Goal: Information Seeking & Learning: Learn about a topic

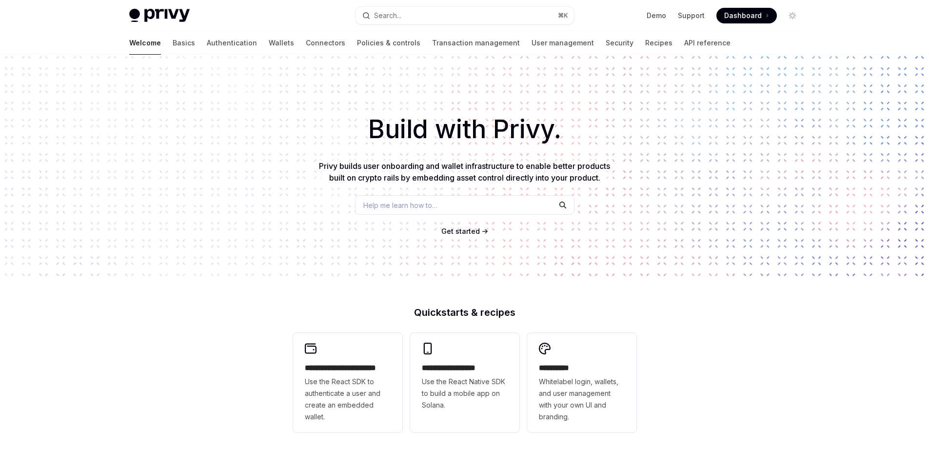
click at [396, 127] on h1 "Build with Privy." at bounding box center [465, 129] width 898 height 38
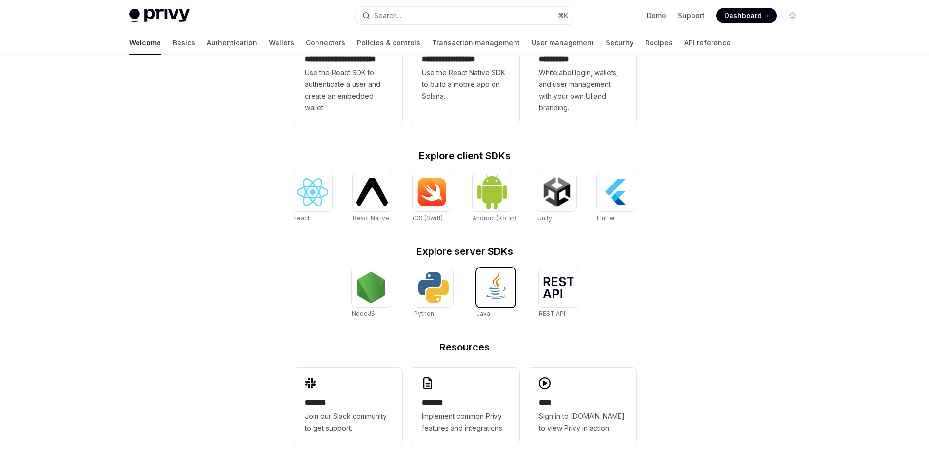
scroll to position [317, 0]
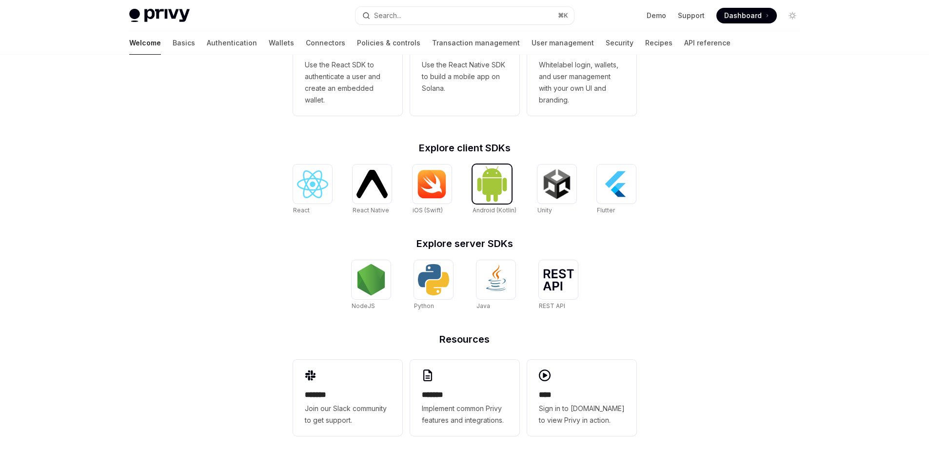
click at [494, 200] on img at bounding box center [491, 183] width 31 height 37
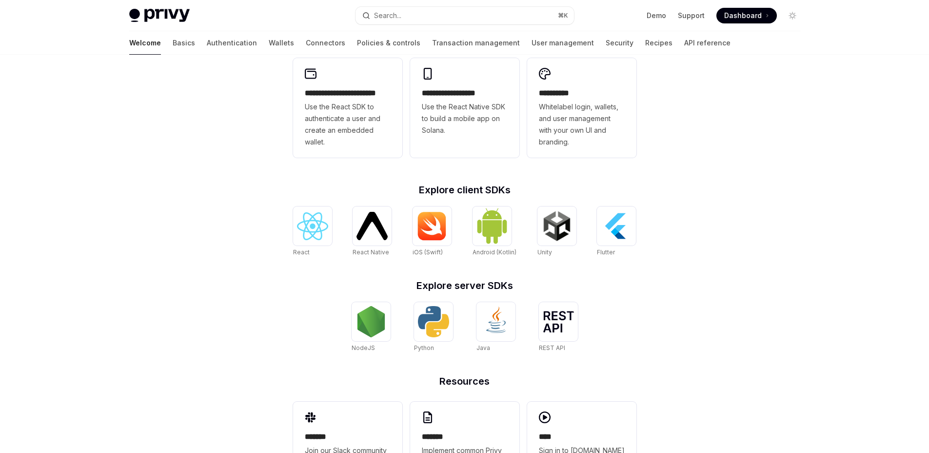
scroll to position [269, 0]
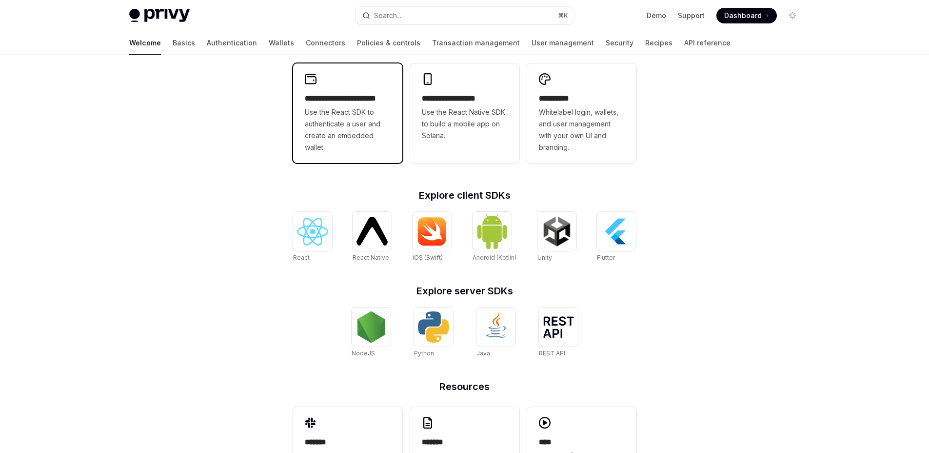
click at [347, 115] on span "Use the React SDK to authenticate a user and create an embedded wallet." at bounding box center [348, 129] width 86 height 47
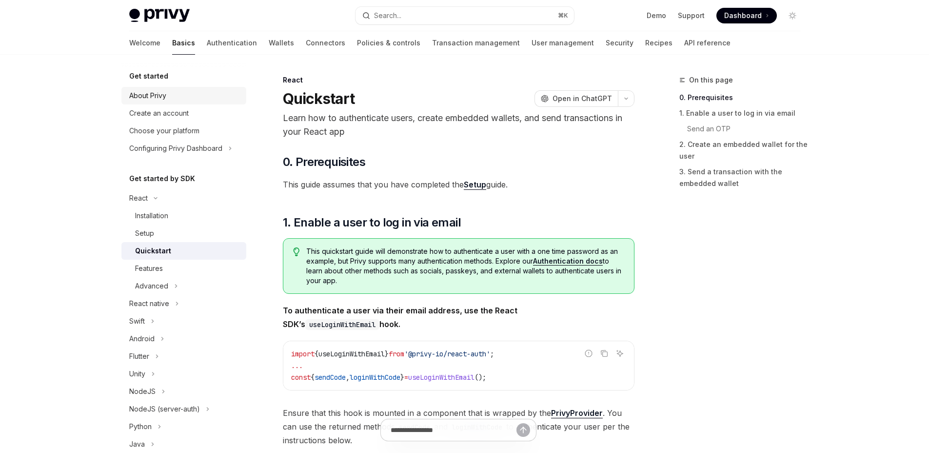
click at [185, 101] on link "About Privy" at bounding box center [183, 96] width 125 height 18
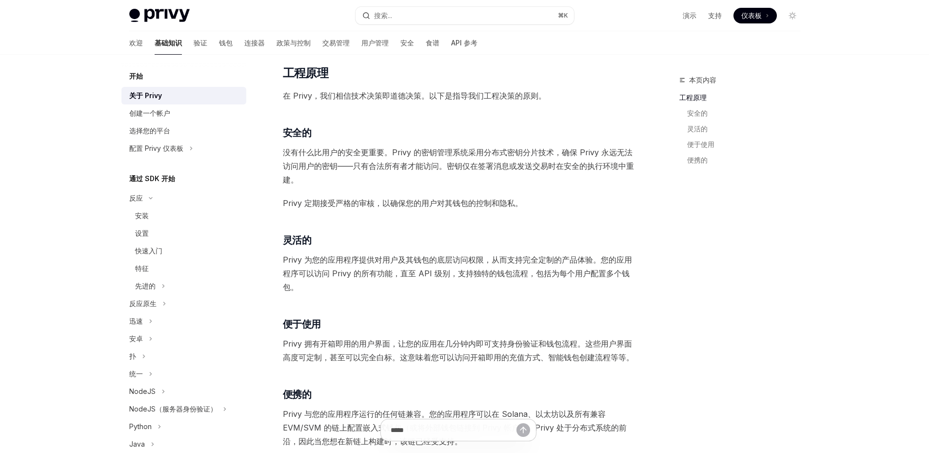
scroll to position [246, 0]
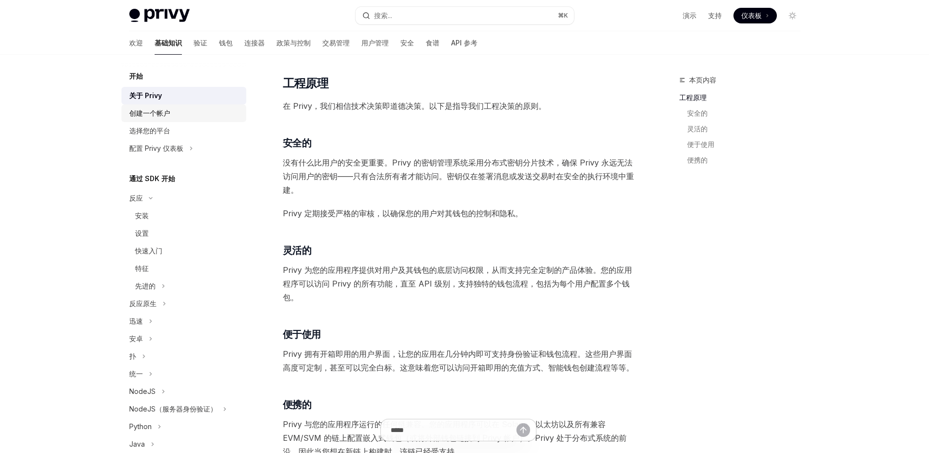
click at [191, 111] on div "创建一个帐户" at bounding box center [184, 113] width 111 height 12
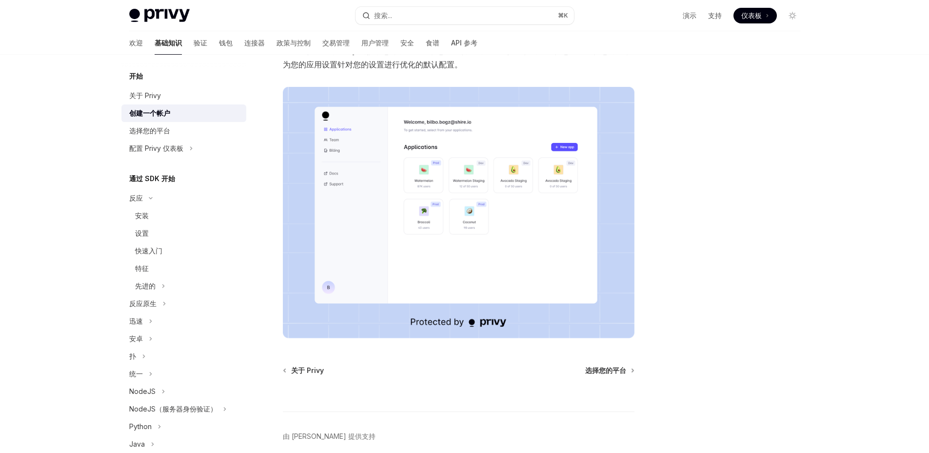
scroll to position [198, 0]
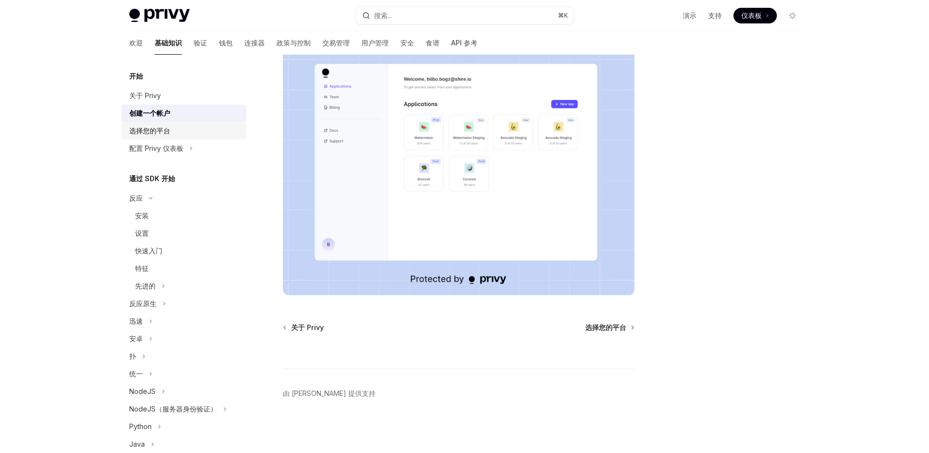
click at [207, 130] on div "选择您的平台" at bounding box center [184, 131] width 111 height 12
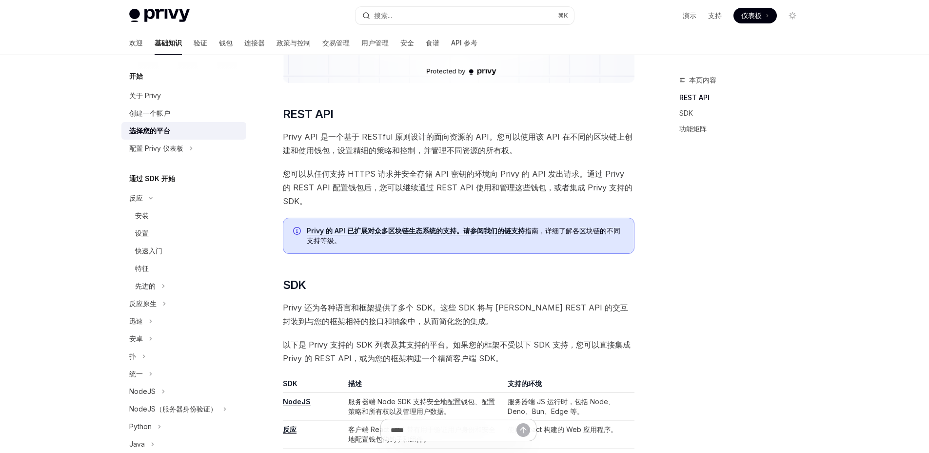
scroll to position [267, 0]
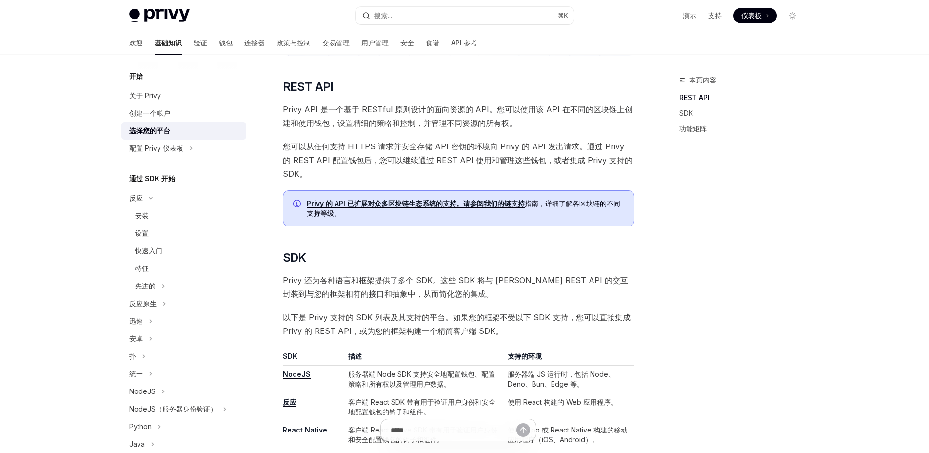
click at [441, 199] on font "Privy 的 API 已扩展对众多区块链生态系统的支持。请参阅我们的链支持" at bounding box center [416, 203] width 218 height 8
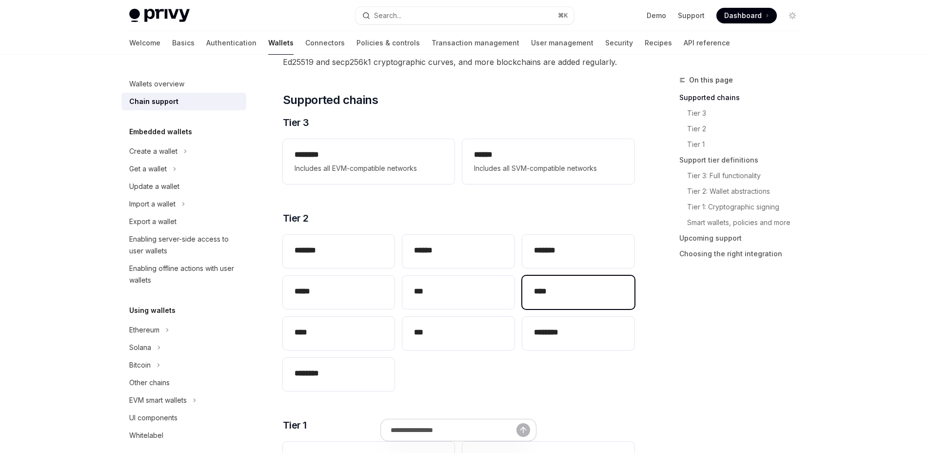
scroll to position [93, 0]
click at [554, 288] on h2 "****" at bounding box center [578, 293] width 89 height 12
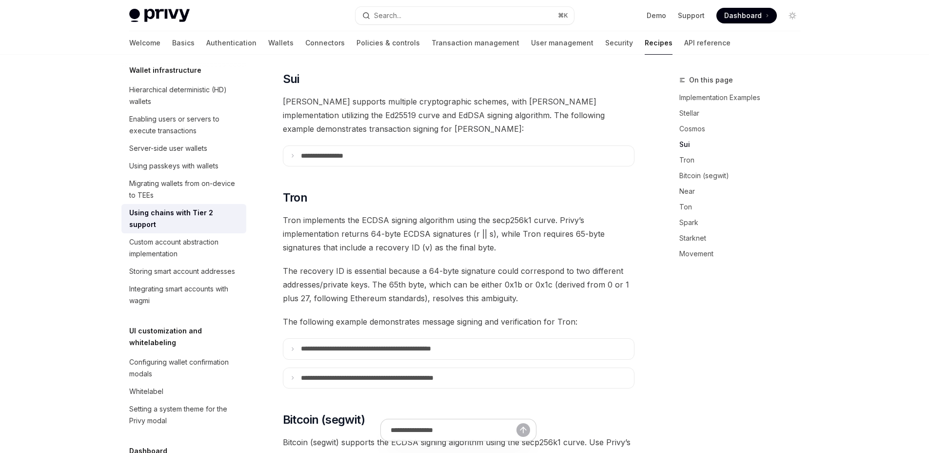
scroll to position [508, 0]
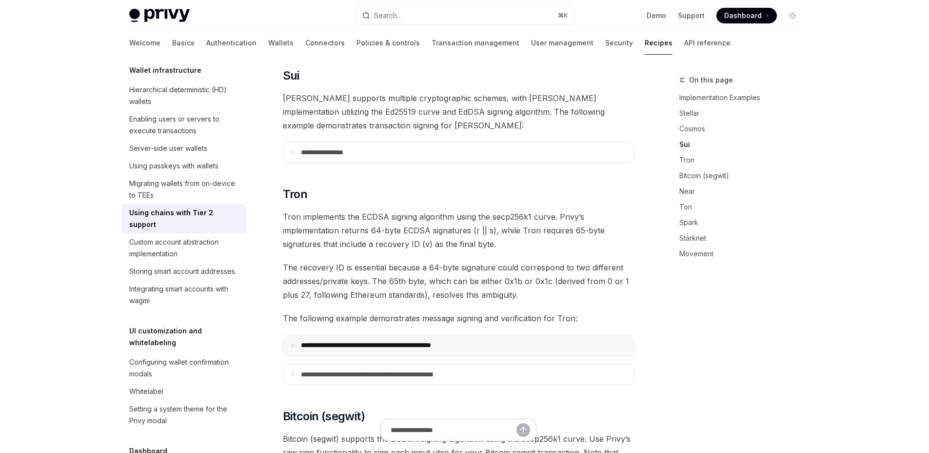
click at [489, 335] on summary "**********" at bounding box center [458, 345] width 351 height 20
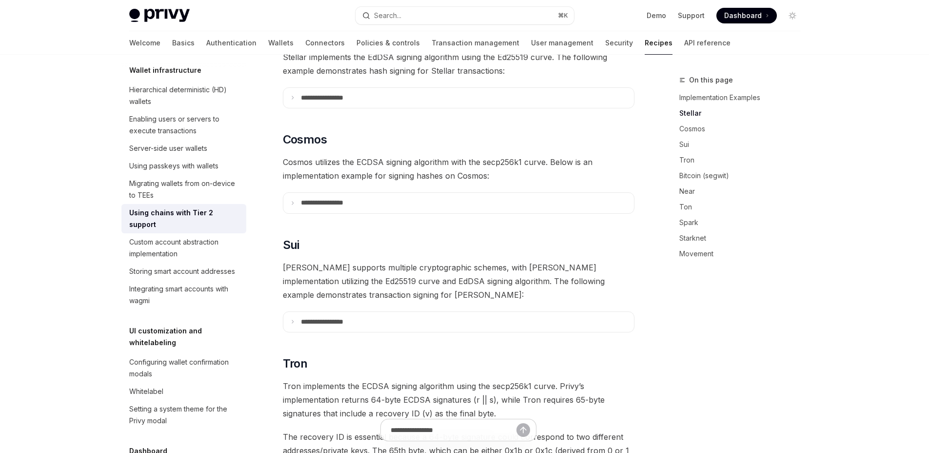
scroll to position [282, 0]
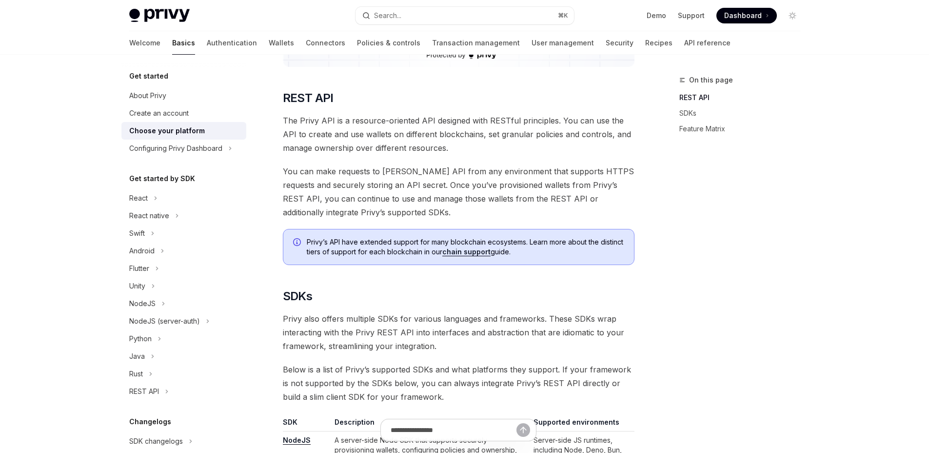
scroll to position [249, 0]
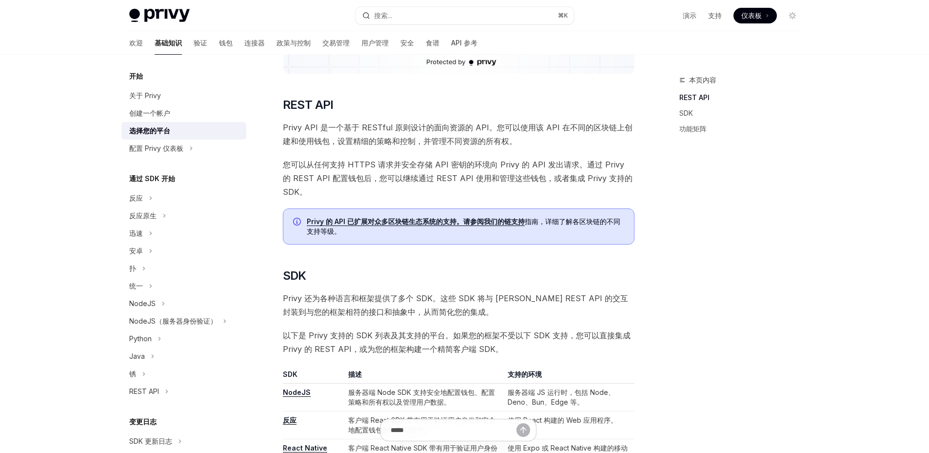
click at [469, 169] on span "您可以从任何支持 HTTPS 请求并安全存储 API 密钥的环境向 Privy 的 API 发出请求。通过 Privy 的 REST API 配置钱包后，您可…" at bounding box center [459, 178] width 352 height 41
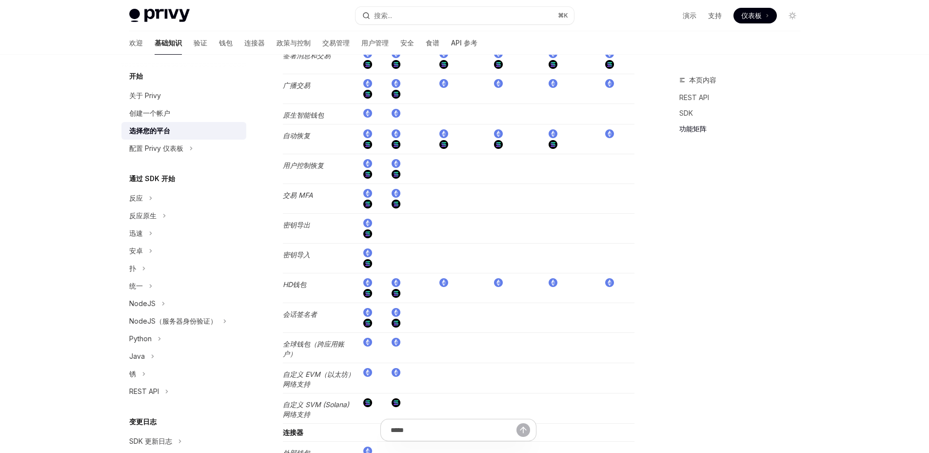
scroll to position [1374, 0]
click at [208, 149] on button "配置 Privy 仪表板" at bounding box center [183, 148] width 125 height 18
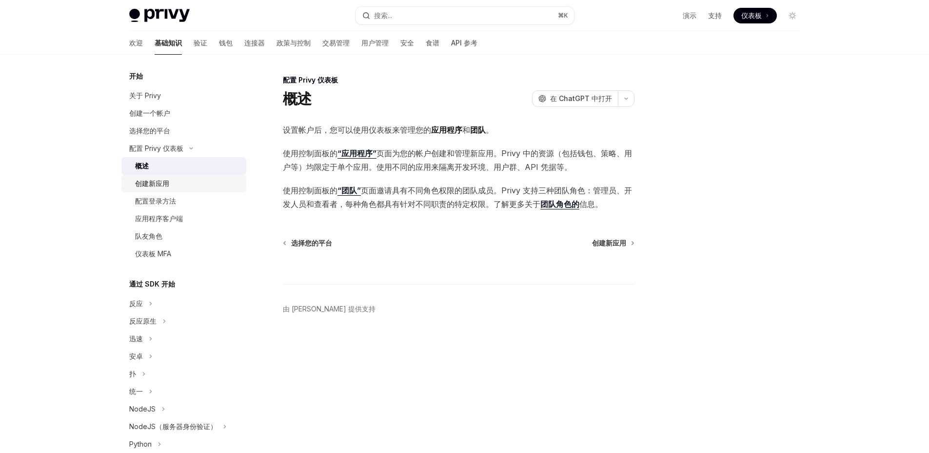
click at [197, 178] on div "创建新应用" at bounding box center [187, 184] width 105 height 12
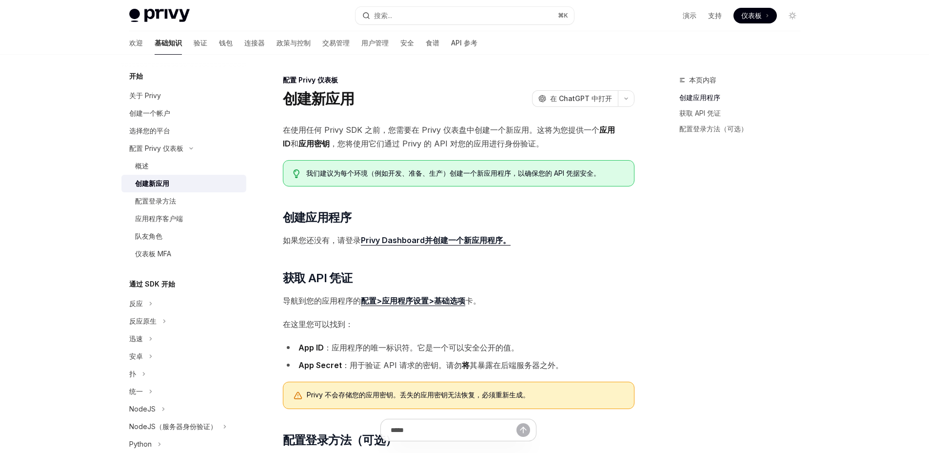
click at [195, 191] on link "创建新应用" at bounding box center [183, 184] width 125 height 18
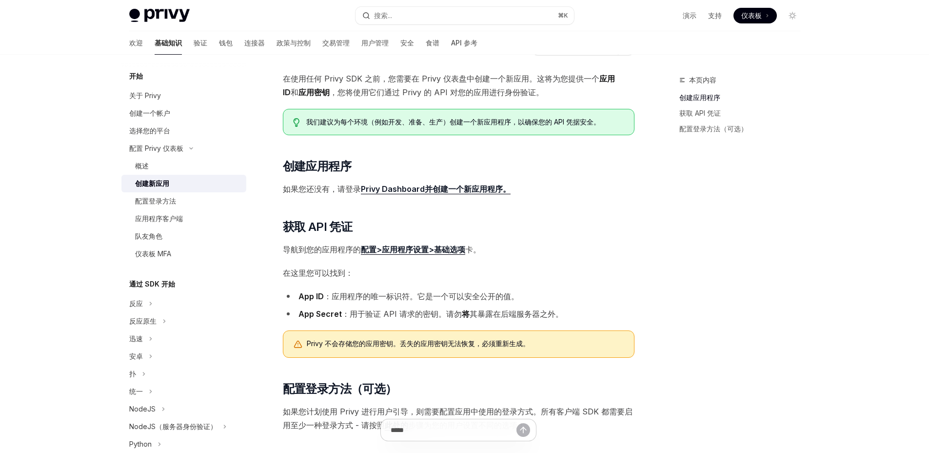
scroll to position [238, 0]
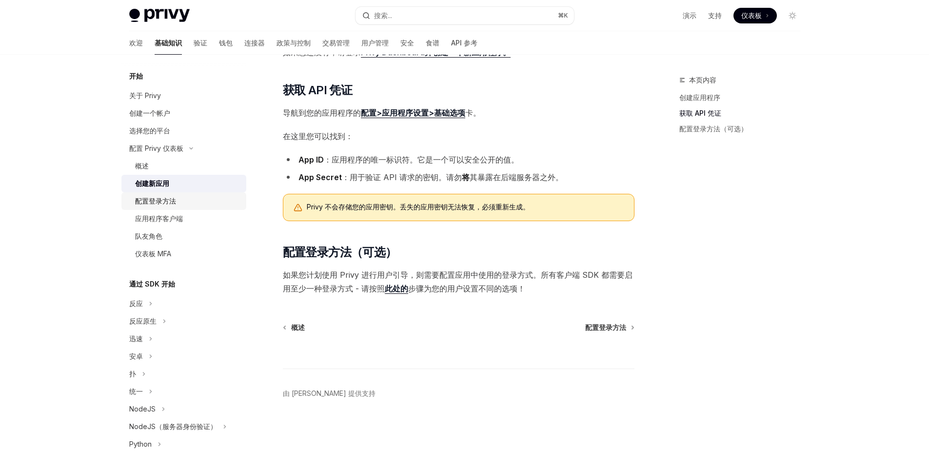
click at [205, 204] on div "配置登录方法" at bounding box center [187, 201] width 105 height 12
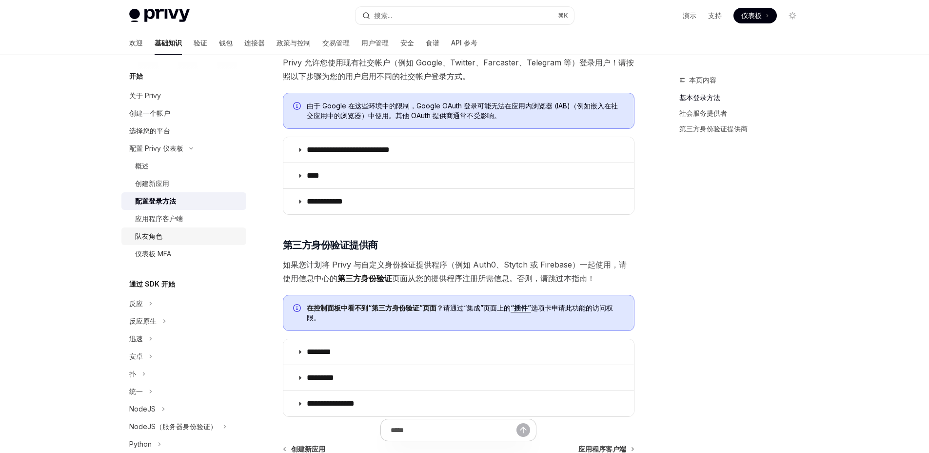
scroll to position [313, 0]
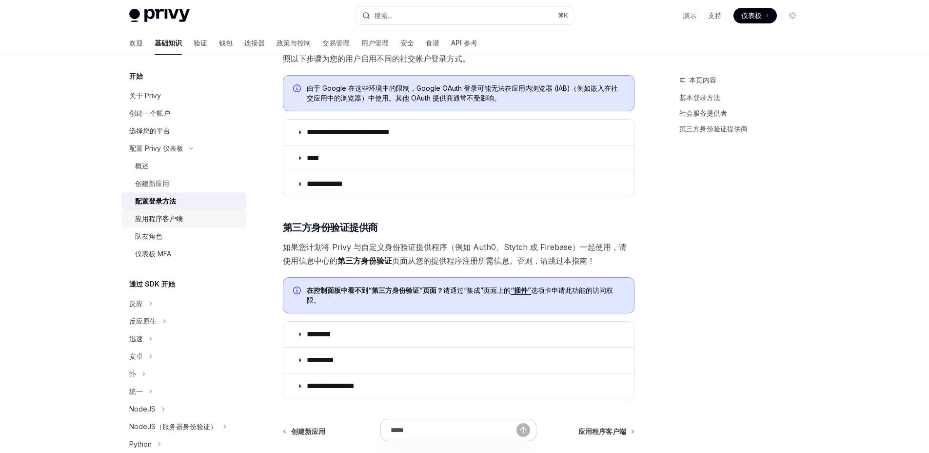
click at [210, 219] on div "应用程序客户端" at bounding box center [187, 219] width 105 height 12
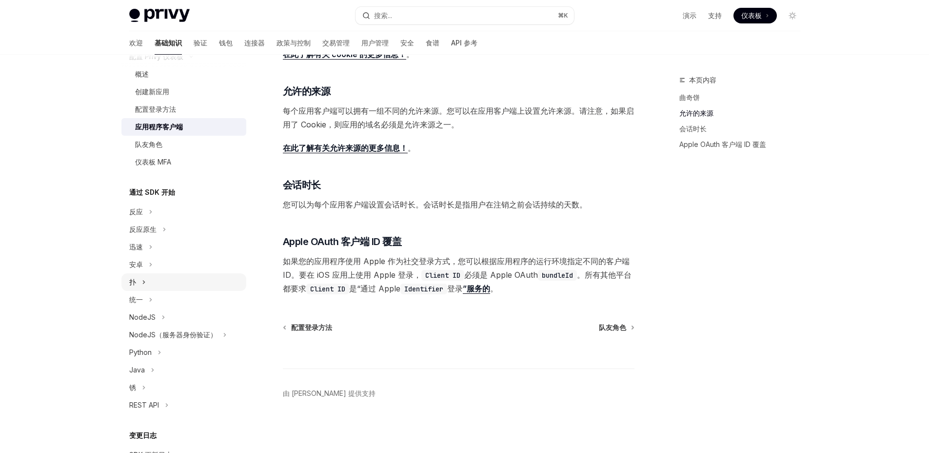
scroll to position [93, 0]
click at [183, 212] on button "反应" at bounding box center [183, 210] width 125 height 18
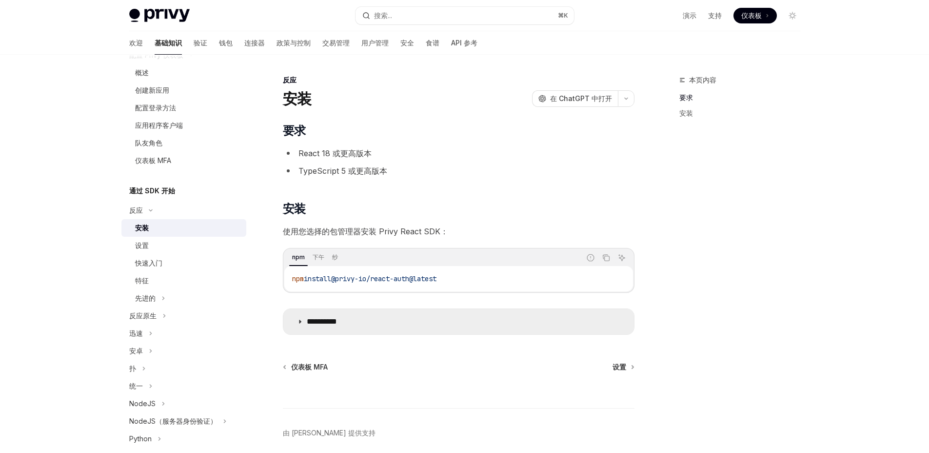
scroll to position [2, 0]
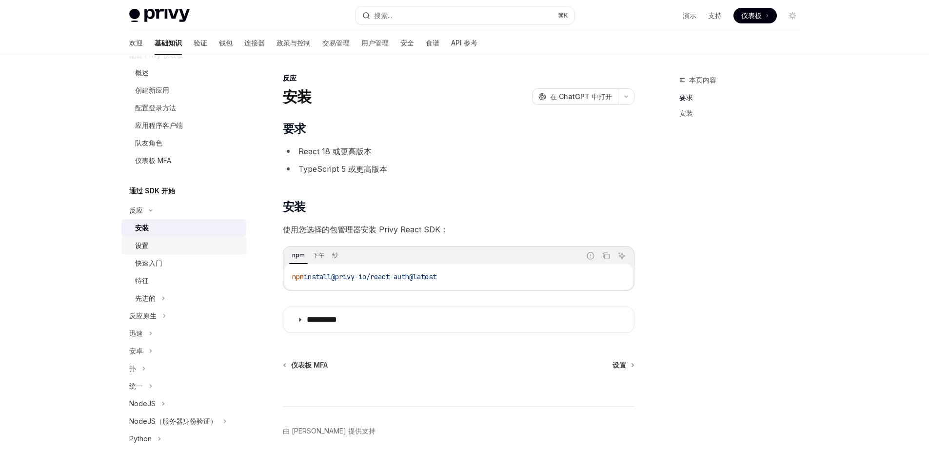
click at [190, 241] on div "设置" at bounding box center [187, 245] width 105 height 12
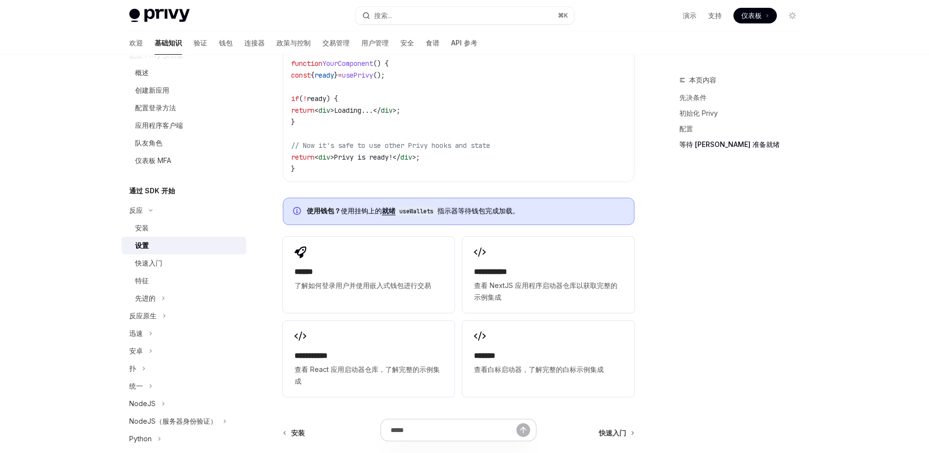
scroll to position [1065, 0]
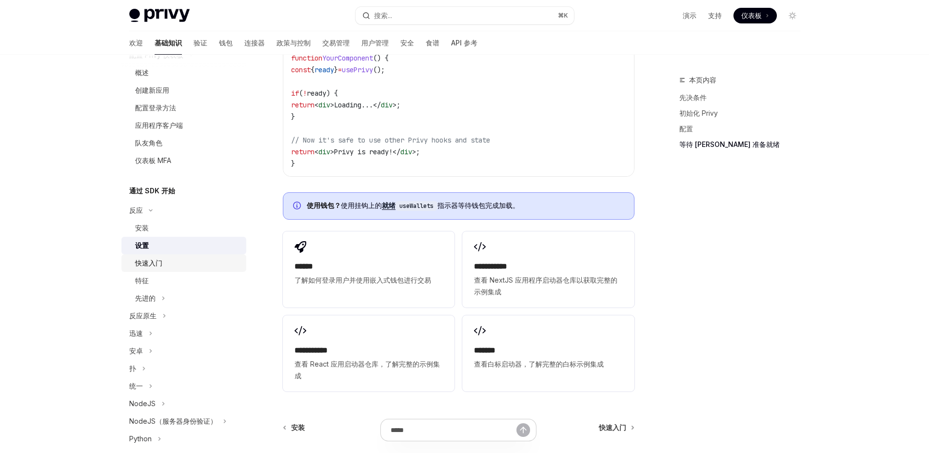
click at [192, 265] on div "快速入门" at bounding box center [187, 263] width 105 height 12
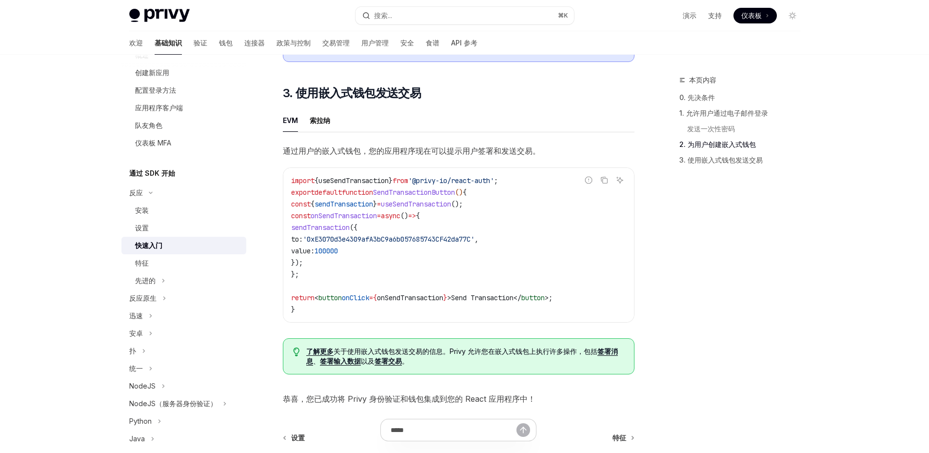
scroll to position [115, 0]
click at [176, 262] on div "特征" at bounding box center [187, 259] width 105 height 12
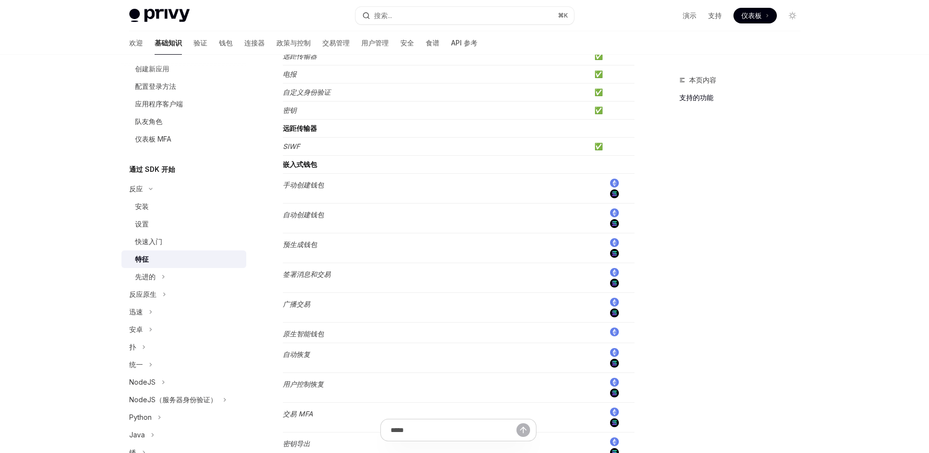
scroll to position [436, 0]
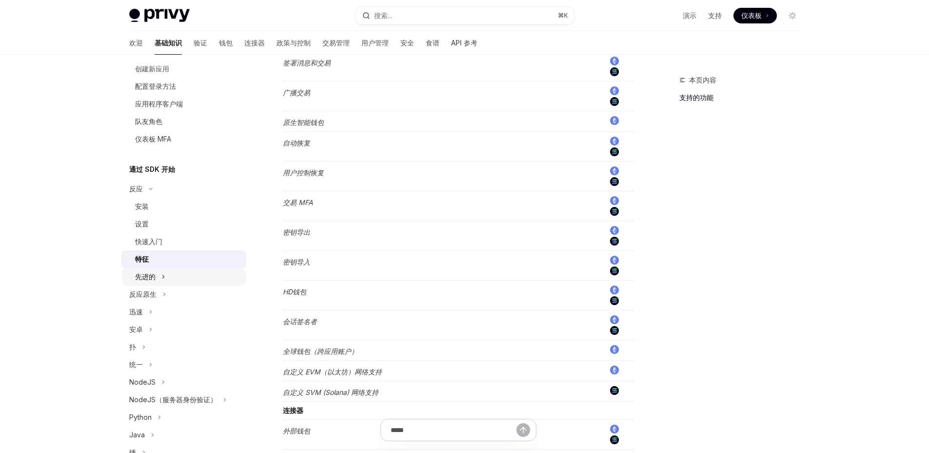
click at [168, 275] on button "先进的" at bounding box center [183, 277] width 125 height 18
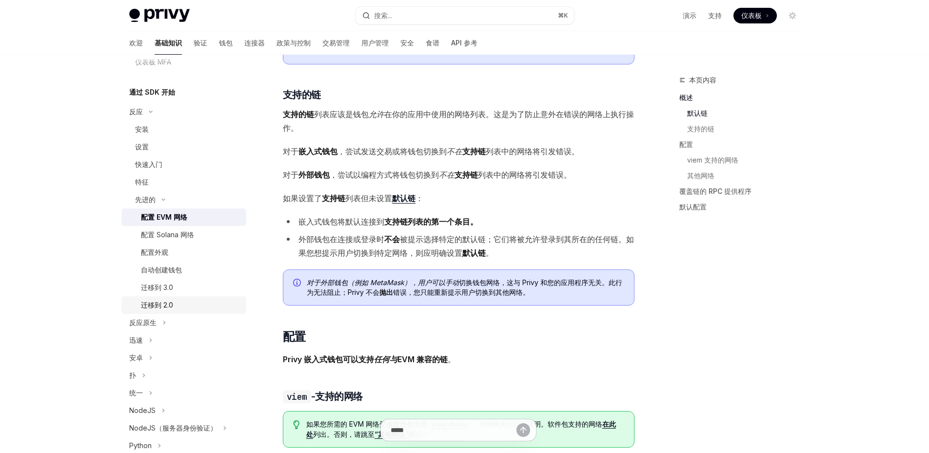
scroll to position [247, 0]
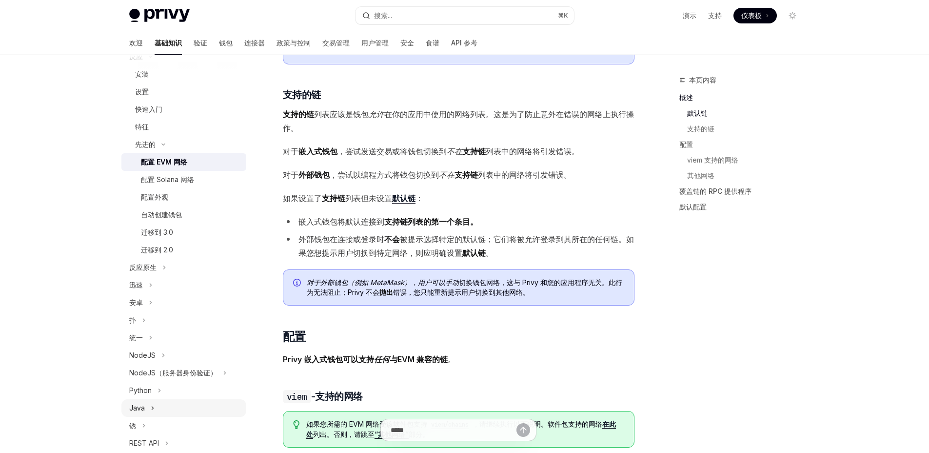
click at [156, 404] on button "Java" at bounding box center [183, 408] width 125 height 18
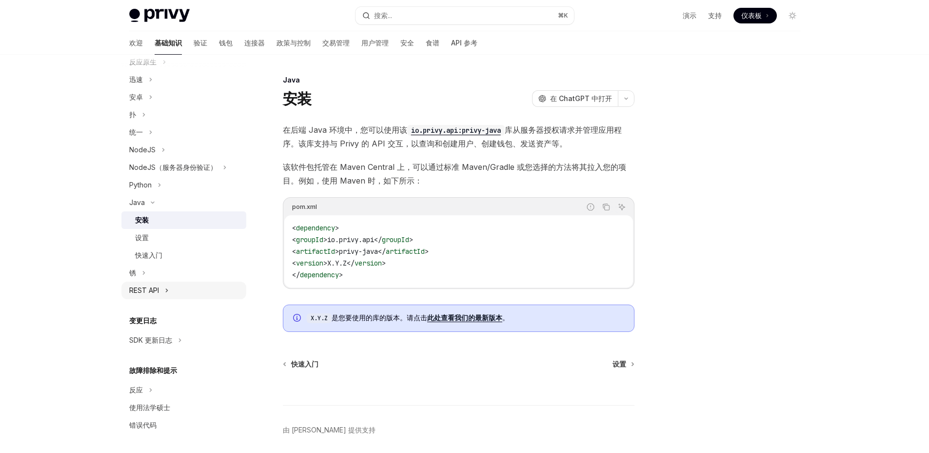
scroll to position [453, 0]
click at [194, 50] on link "验证" at bounding box center [201, 42] width 14 height 23
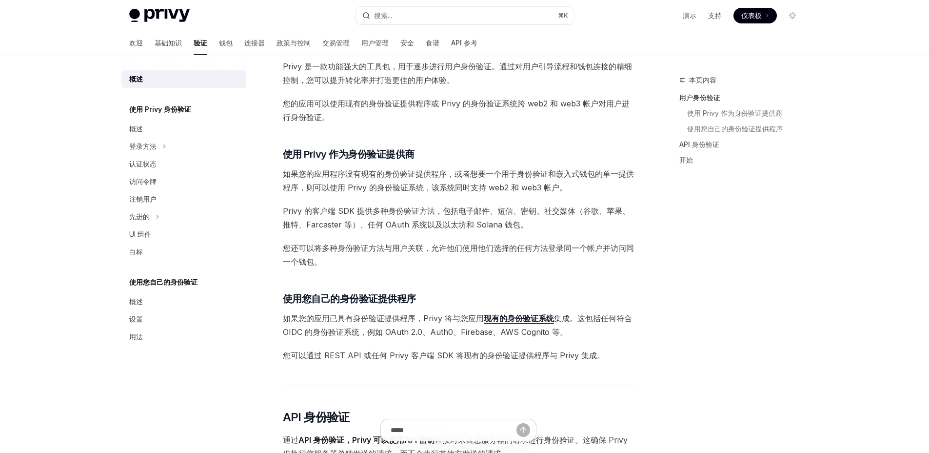
scroll to position [204, 0]
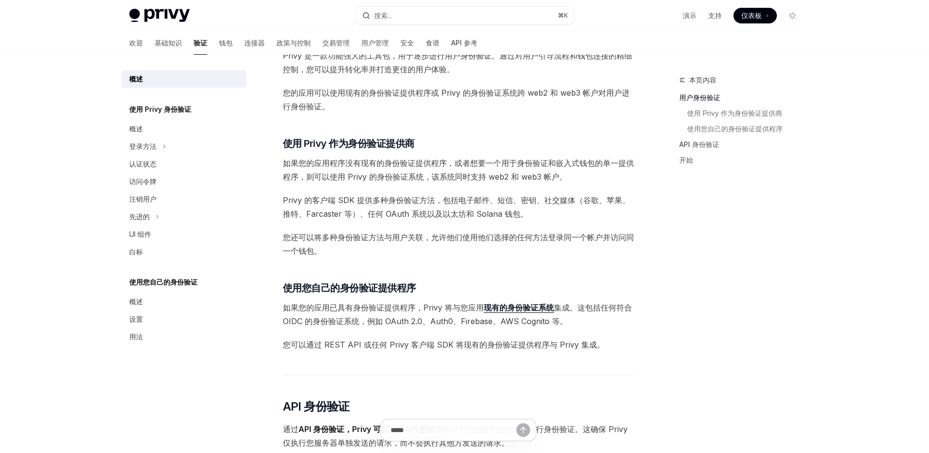
click at [365, 257] on span "您还可以将多种身份验证方法与用户关联，允许他们使用他们选择的任何方法登录同一个帐户并访问同一个钱包。" at bounding box center [459, 243] width 352 height 27
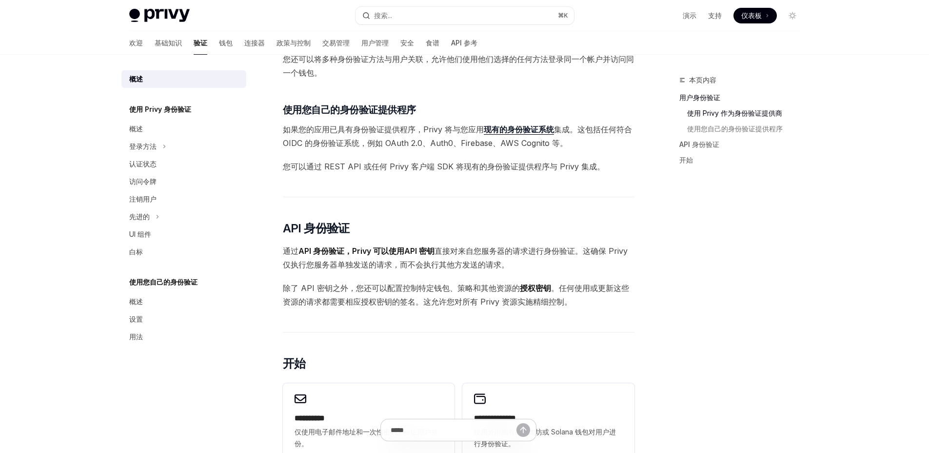
scroll to position [412, 0]
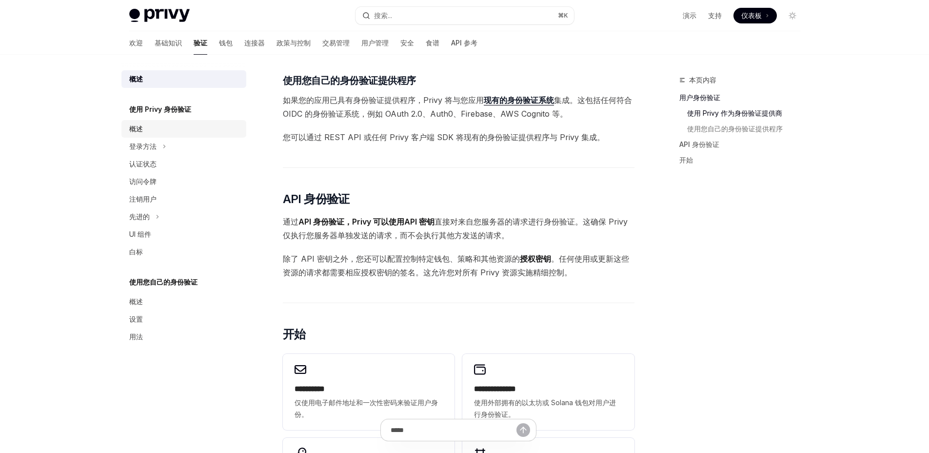
click at [144, 124] on div "概述" at bounding box center [184, 129] width 111 height 12
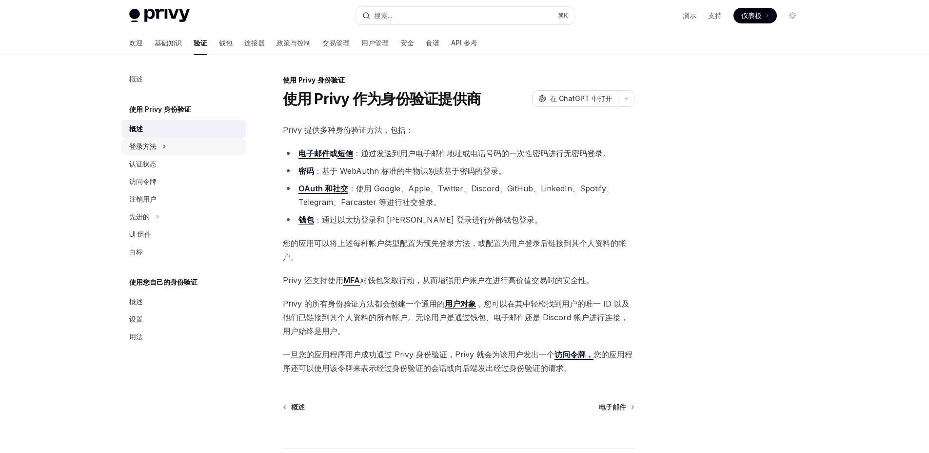
click at [189, 145] on button "登录方法" at bounding box center [183, 147] width 125 height 18
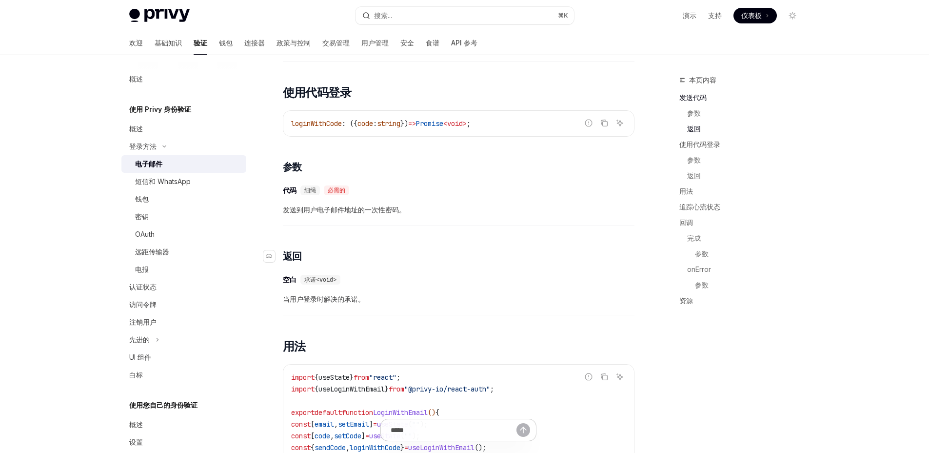
scroll to position [783, 0]
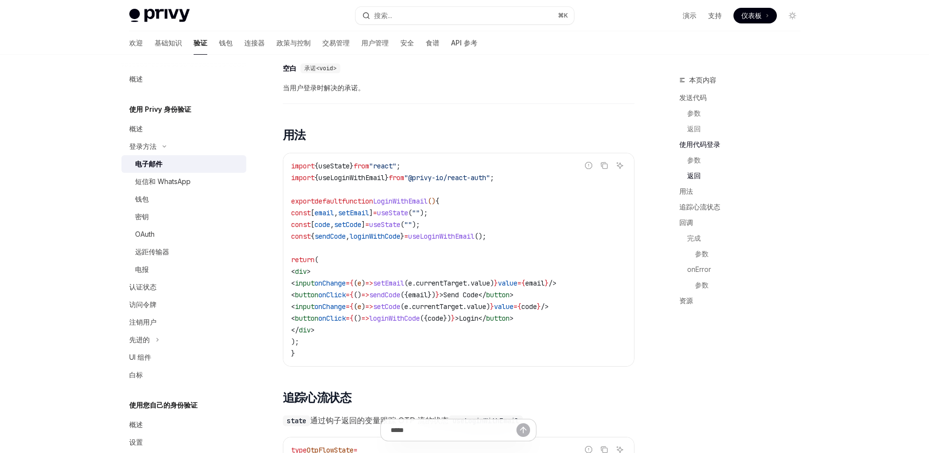
click at [145, 172] on link "电子邮件" at bounding box center [183, 164] width 125 height 18
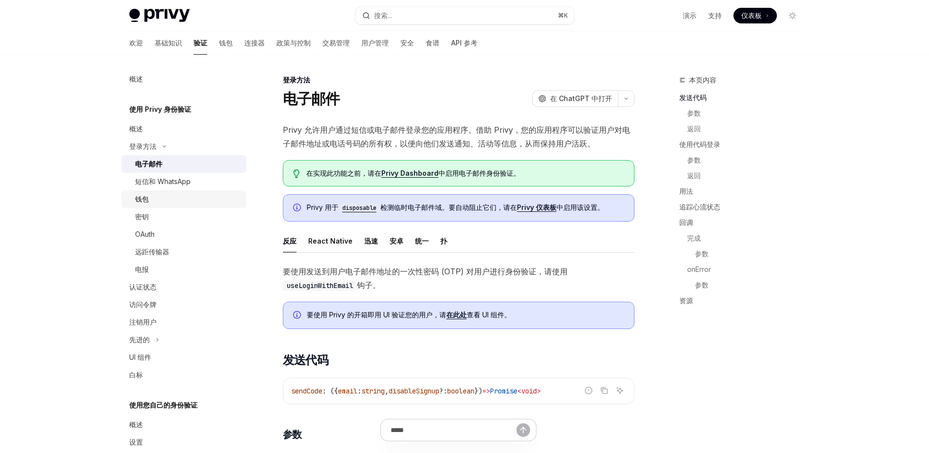
click at [147, 203] on div "钱包" at bounding box center [142, 199] width 14 height 12
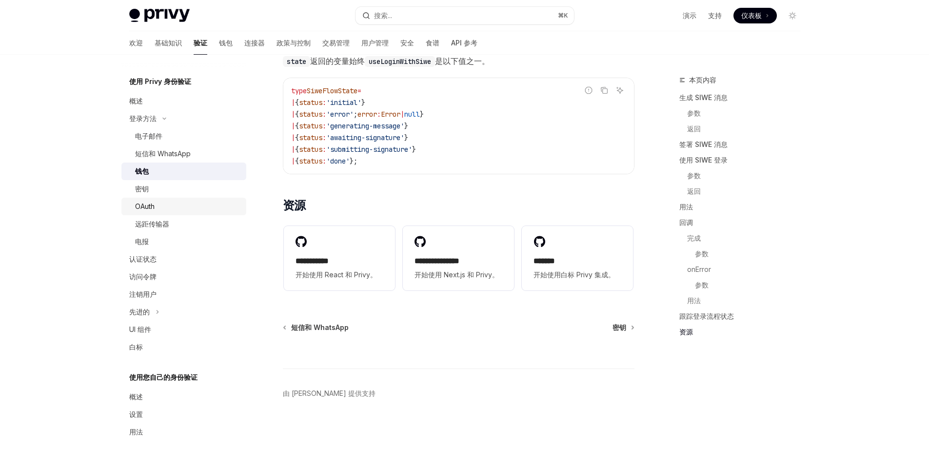
scroll to position [35, 0]
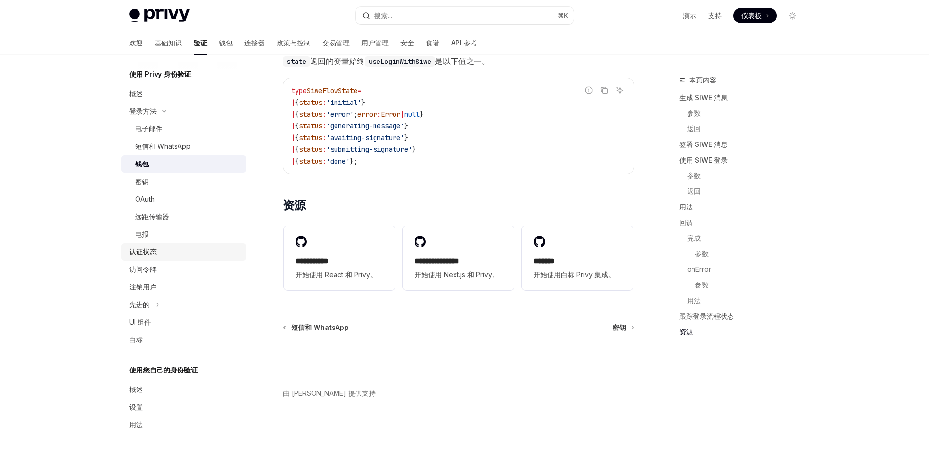
click at [177, 254] on div "认证状态" at bounding box center [184, 252] width 111 height 12
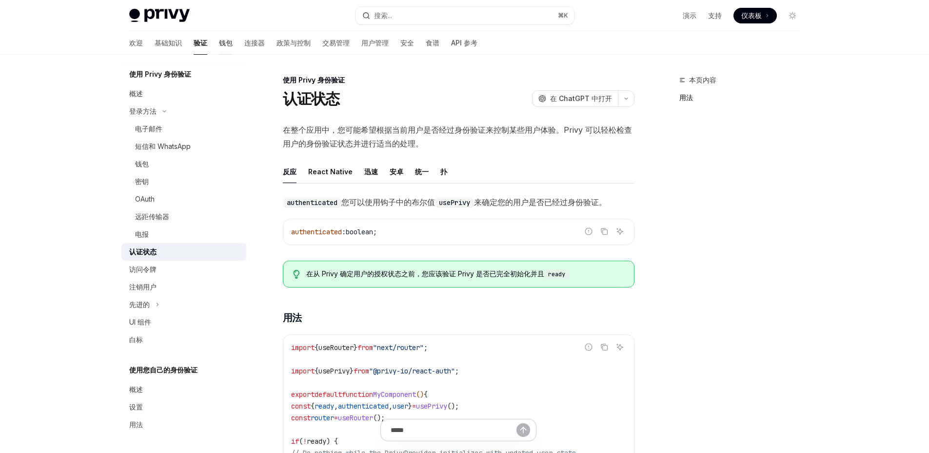
click at [219, 40] on font "钱包" at bounding box center [226, 43] width 14 height 8
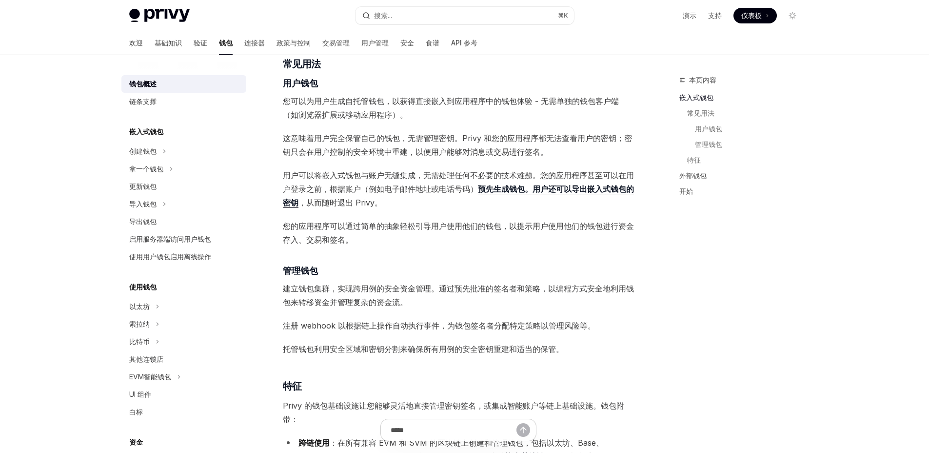
scroll to position [591, 0]
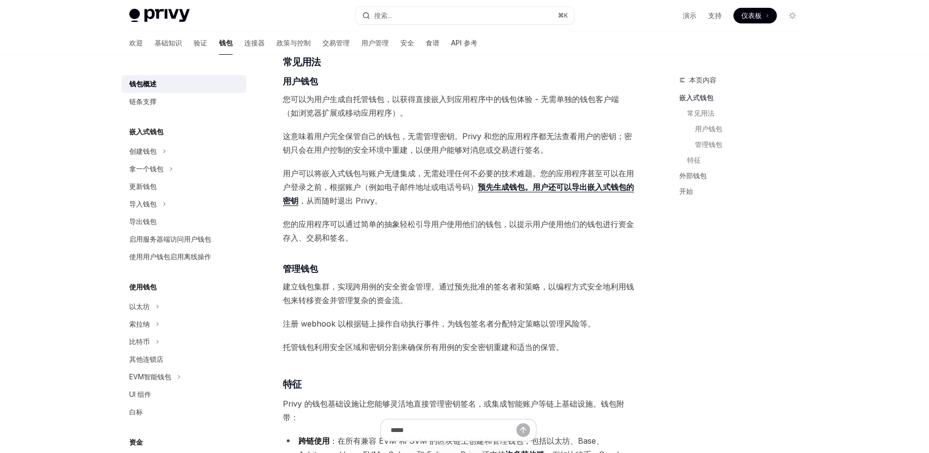
click at [400, 247] on div "Privy 构建了钱包基础设施，使用户和应用程序能够在数百个区块链上进行交易，包括以太坊、Solana、Base 等 。 这些钱包可以嵌入到您的应用程序中，让…" at bounding box center [459, 254] width 352 height 1444
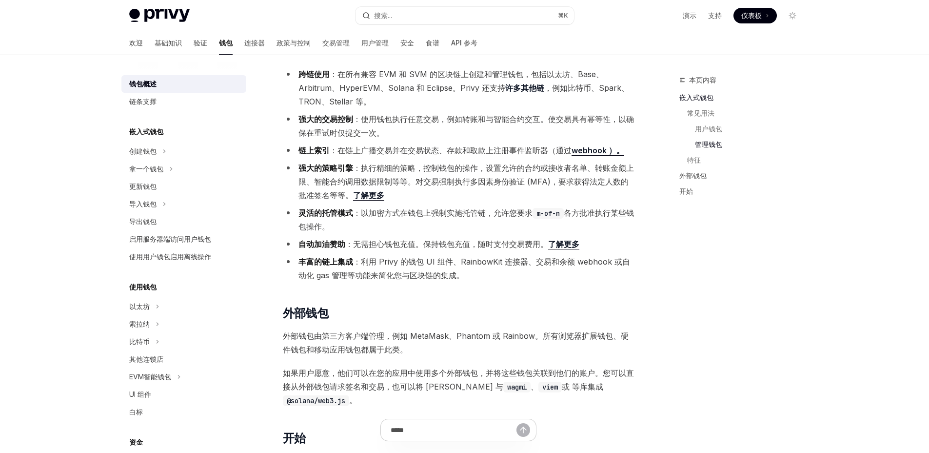
scroll to position [957, 0]
click at [163, 156] on icon "切换创建钱包部分" at bounding box center [164, 151] width 4 height 12
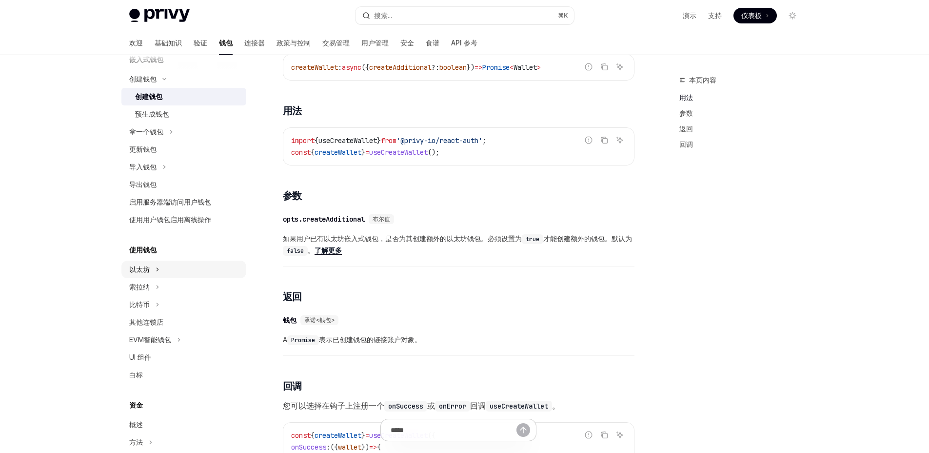
scroll to position [74, 0]
click at [160, 272] on button "以太坊" at bounding box center [183, 267] width 125 height 18
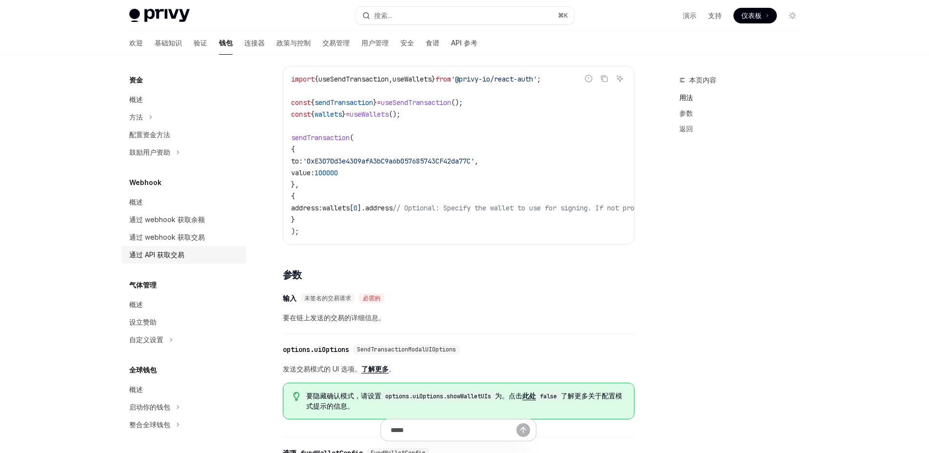
scroll to position [207, 0]
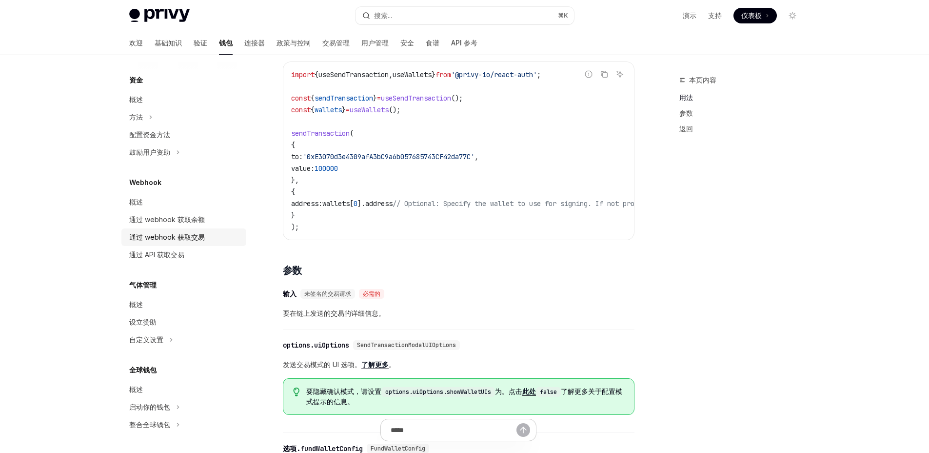
click at [192, 235] on font "通过 webhook 获取交易" at bounding box center [167, 237] width 76 height 8
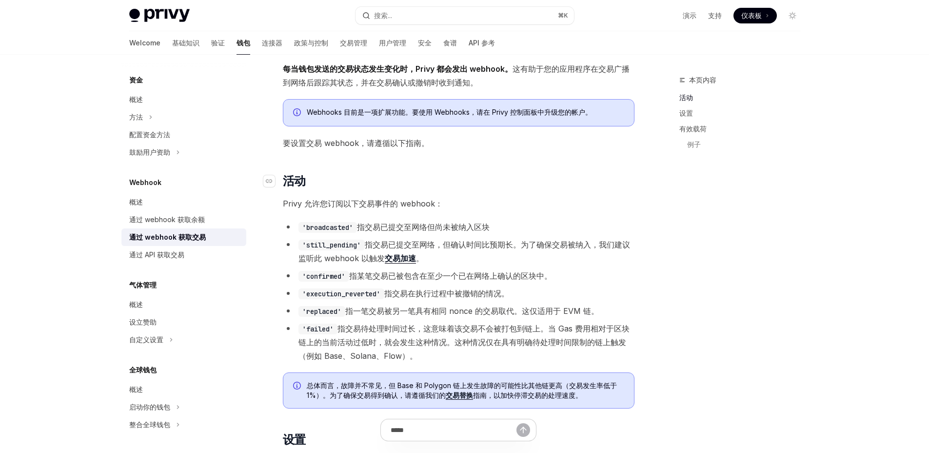
scroll to position [58, 0]
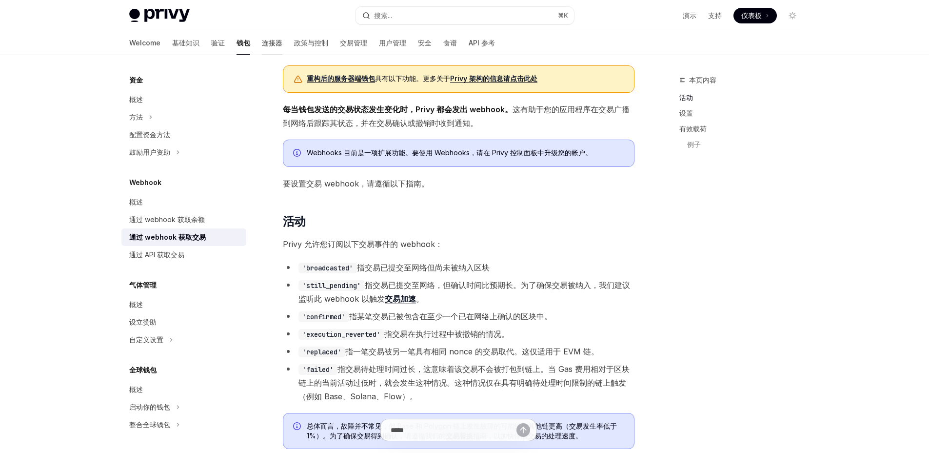
click at [262, 41] on font "连接器" at bounding box center [272, 43] width 20 height 8
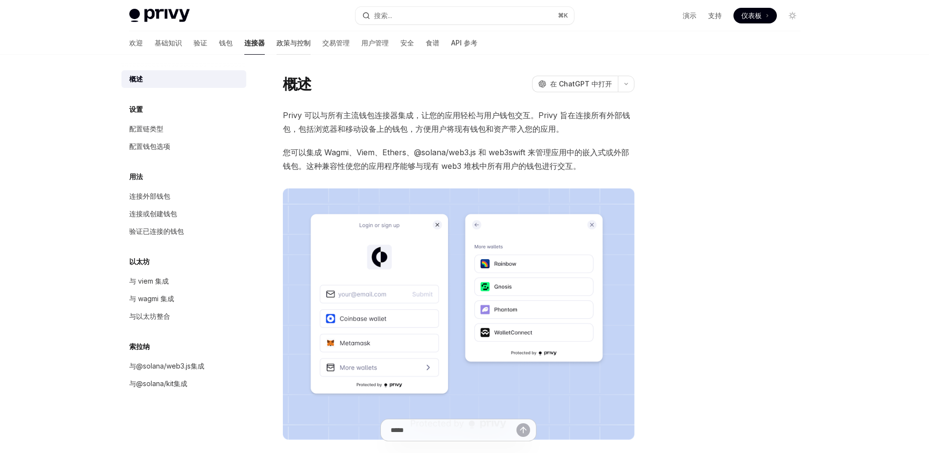
click at [277, 40] on font "政策与控制" at bounding box center [294, 43] width 34 height 8
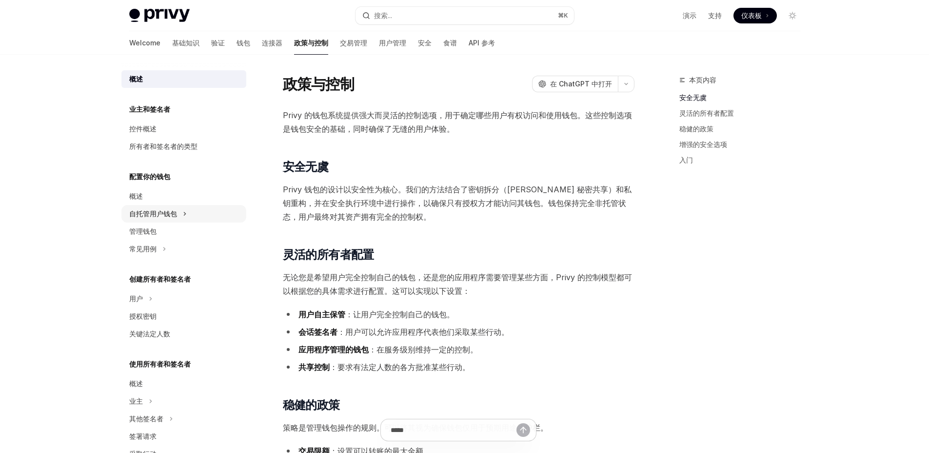
click at [181, 221] on button "自托管用户钱包" at bounding box center [183, 214] width 125 height 18
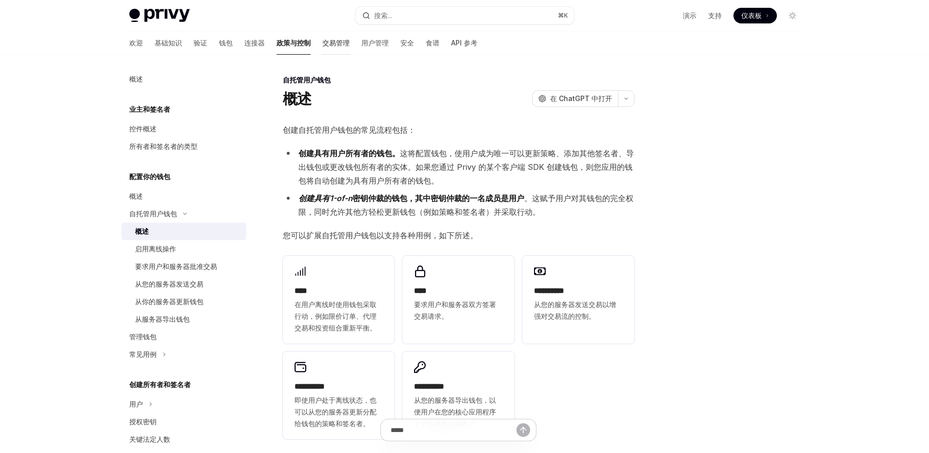
click at [322, 45] on font "交易管理" at bounding box center [335, 43] width 27 height 8
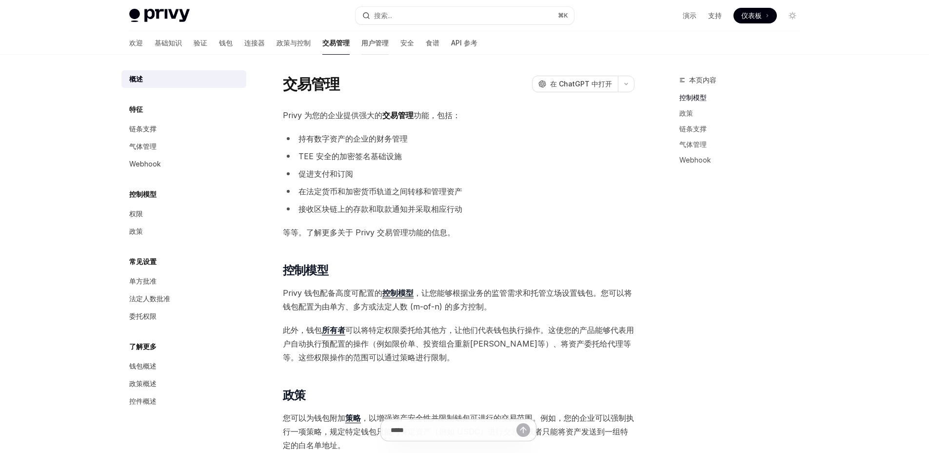
click at [361, 49] on link "用户管理" at bounding box center [374, 42] width 27 height 23
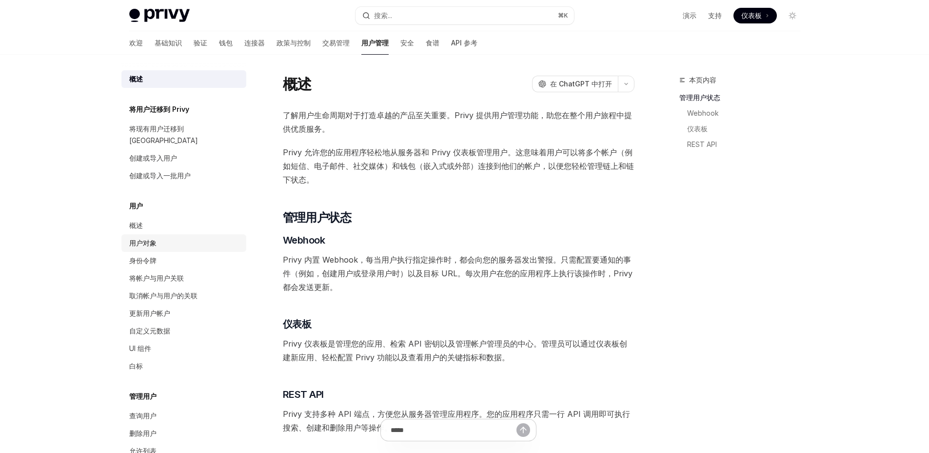
click at [163, 234] on link "用户对象" at bounding box center [183, 243] width 125 height 18
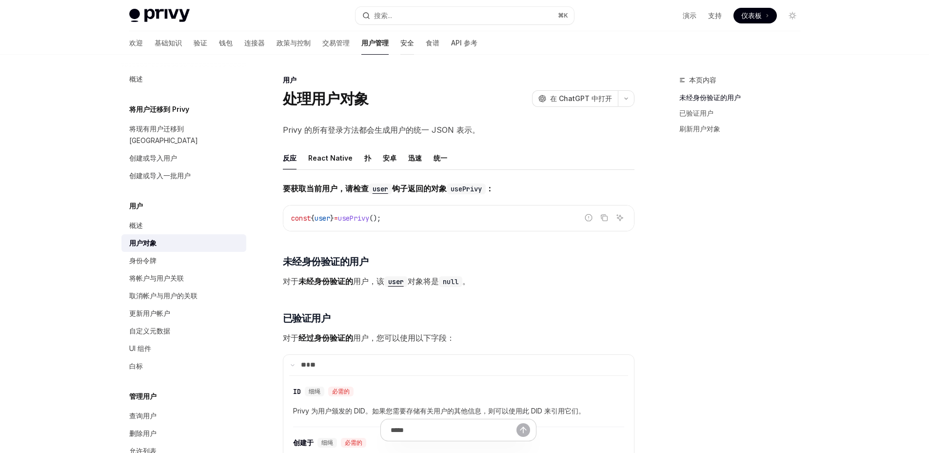
click at [400, 36] on link "安全" at bounding box center [407, 42] width 14 height 23
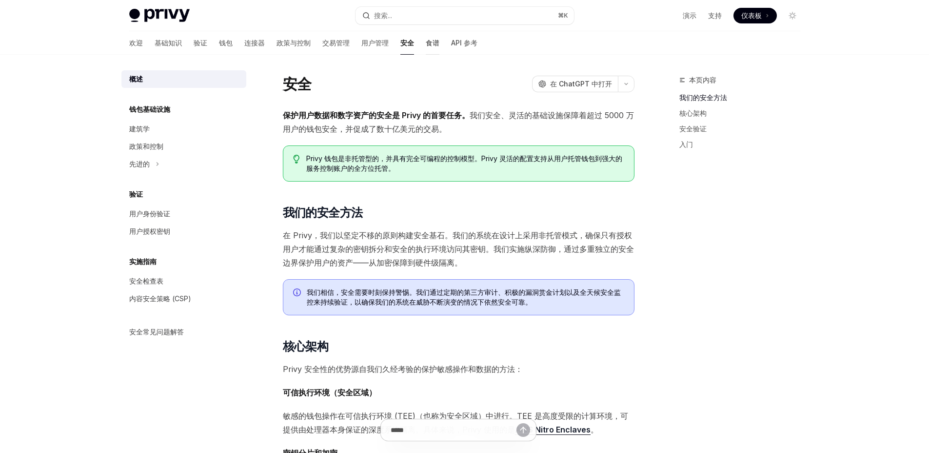
click at [426, 38] on font "食谱" at bounding box center [433, 43] width 14 height 10
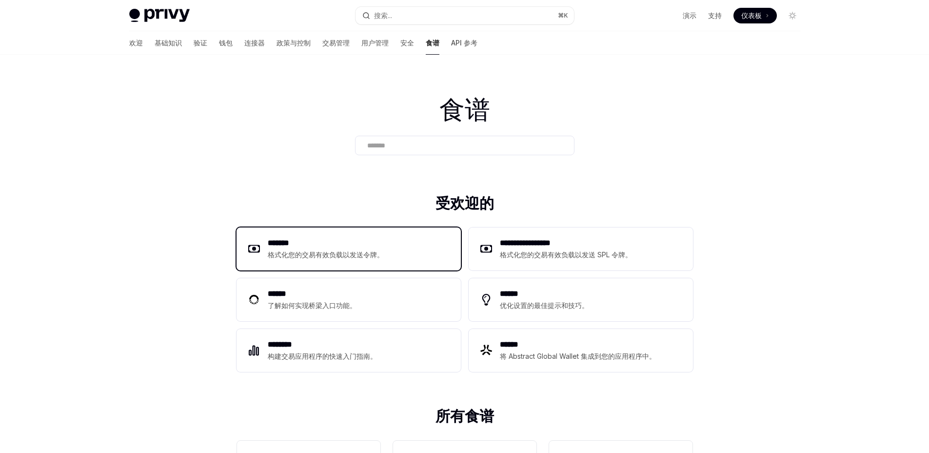
click at [330, 246] on h2 "*******" at bounding box center [326, 243] width 116 height 12
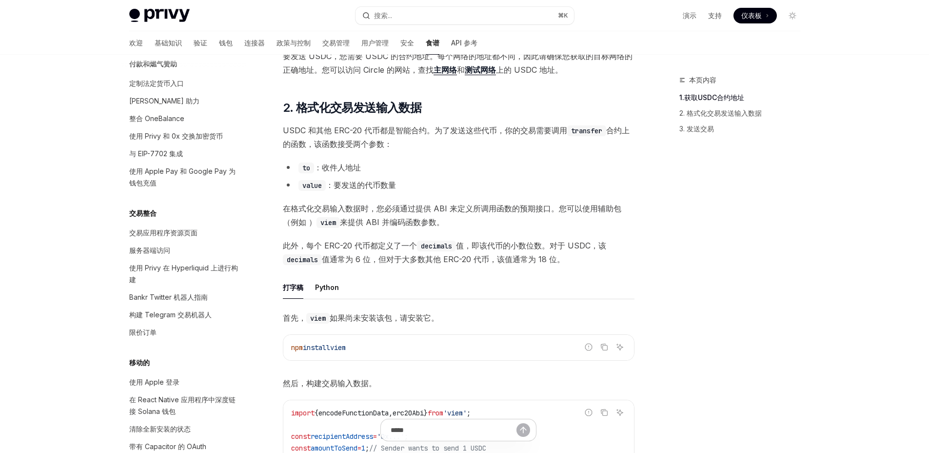
scroll to position [150, 0]
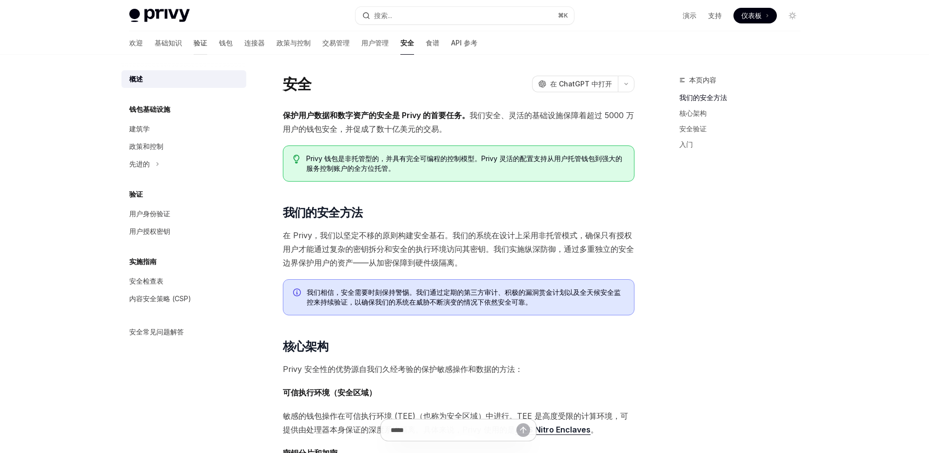
click at [181, 45] on div "欢迎 基础知识 验证 钱包 连接器 政策与控制 交易管理 用户管理 安全 食谱 API 参考" at bounding box center [303, 42] width 348 height 23
click at [194, 44] on font "验证" at bounding box center [201, 43] width 14 height 8
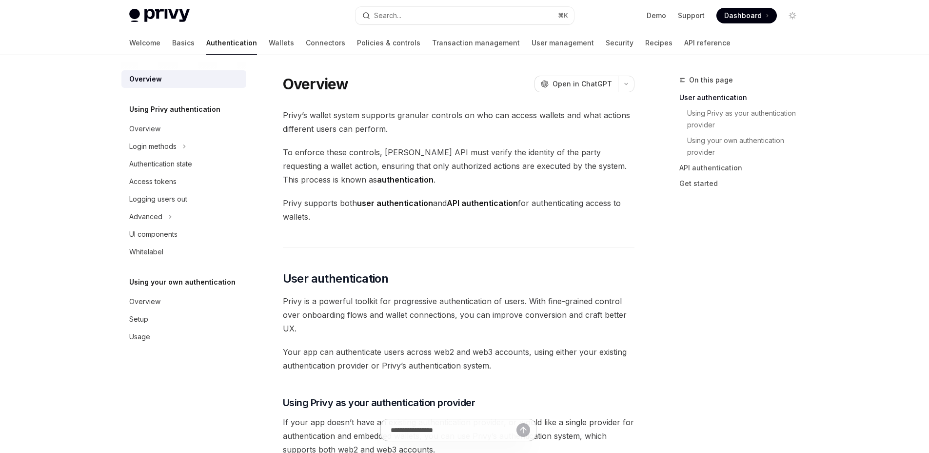
click at [307, 177] on span "To enforce these controls, [PERSON_NAME] API must verify the identity of the pa…" at bounding box center [459, 165] width 352 height 41
click at [412, 182] on span "To enforce these controls, [PERSON_NAME] API must verify the identity of the pa…" at bounding box center [459, 165] width 352 height 41
click at [269, 45] on link "Wallets" at bounding box center [281, 42] width 25 height 23
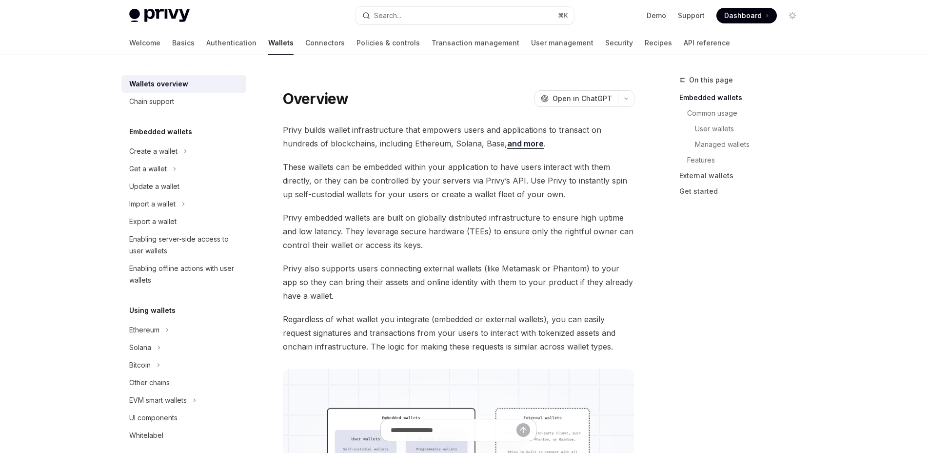
click at [481, 231] on span "Privy embedded wallets are built on globally distributed infrastructure to ensu…" at bounding box center [459, 231] width 352 height 41
click at [432, 50] on link "Transaction management" at bounding box center [476, 42] width 88 height 23
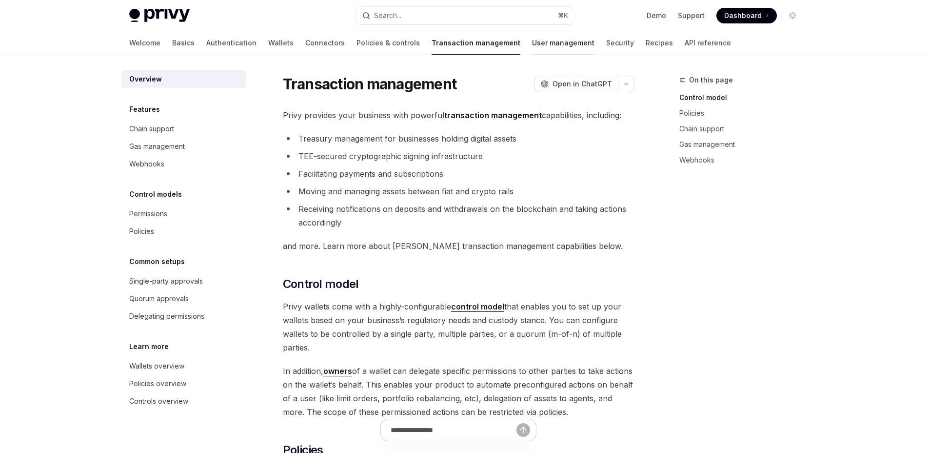
click at [532, 48] on link "User management" at bounding box center [563, 42] width 62 height 23
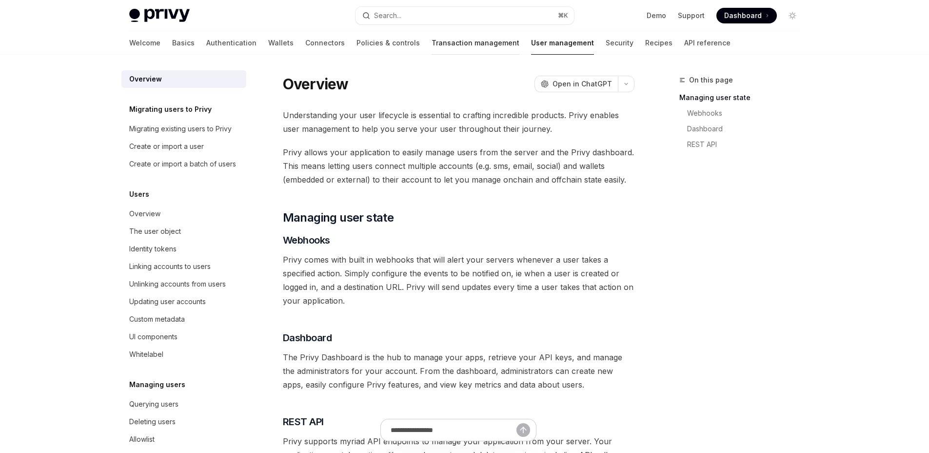
click at [432, 51] on link "Transaction management" at bounding box center [476, 42] width 88 height 23
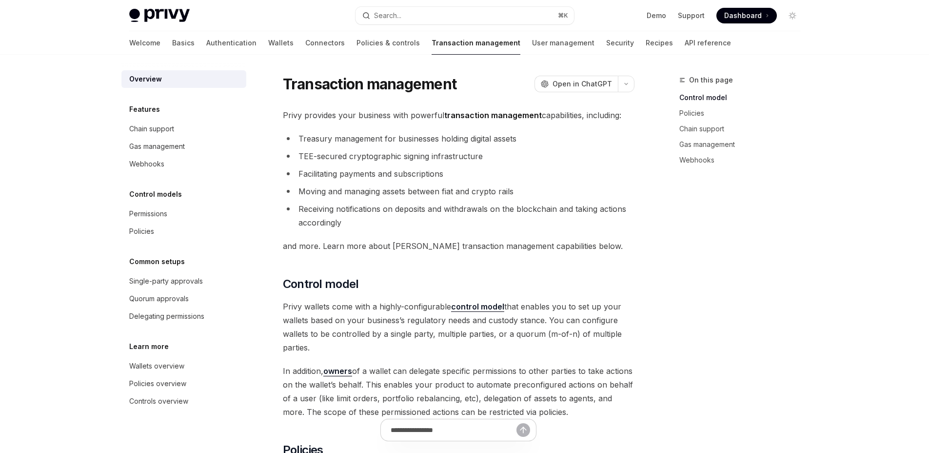
click at [411, 202] on li "Receiving notifications on deposits and withdrawals on the blockchain and takin…" at bounding box center [459, 215] width 352 height 27
click at [496, 205] on li "Receiving notifications on deposits and withdrawals on the blockchain and takin…" at bounding box center [459, 215] width 352 height 27
click at [532, 36] on link "User management" at bounding box center [563, 42] width 62 height 23
click at [532, 40] on link "User management" at bounding box center [563, 42] width 62 height 23
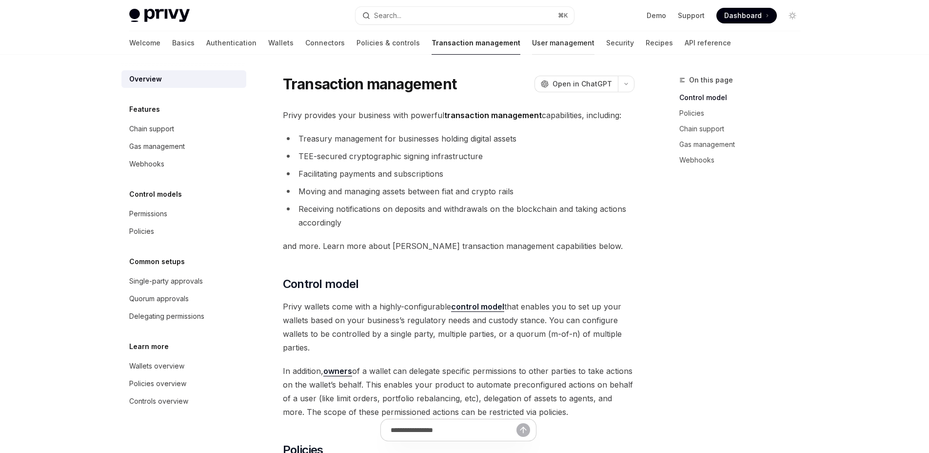
type textarea "*"
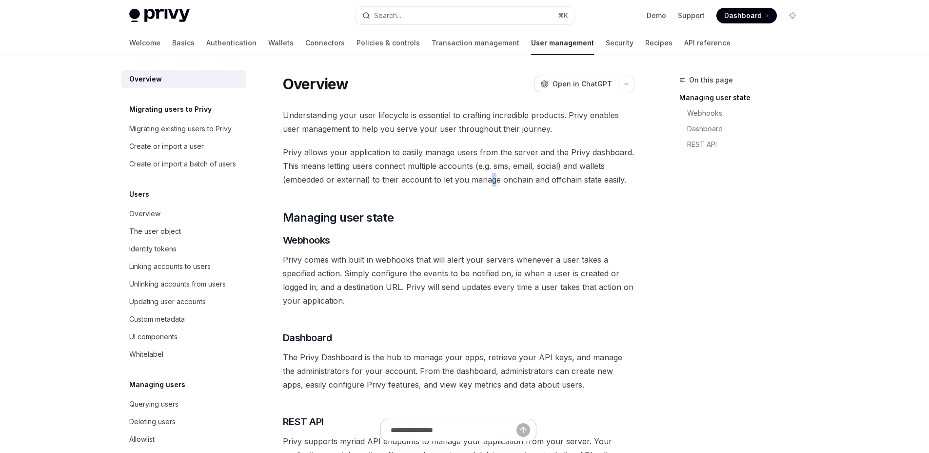
click at [490, 181] on span "Privy allows your application to easily manage users from the server and the Pr…" at bounding box center [459, 165] width 352 height 41
